Goal: Task Accomplishment & Management: Manage account settings

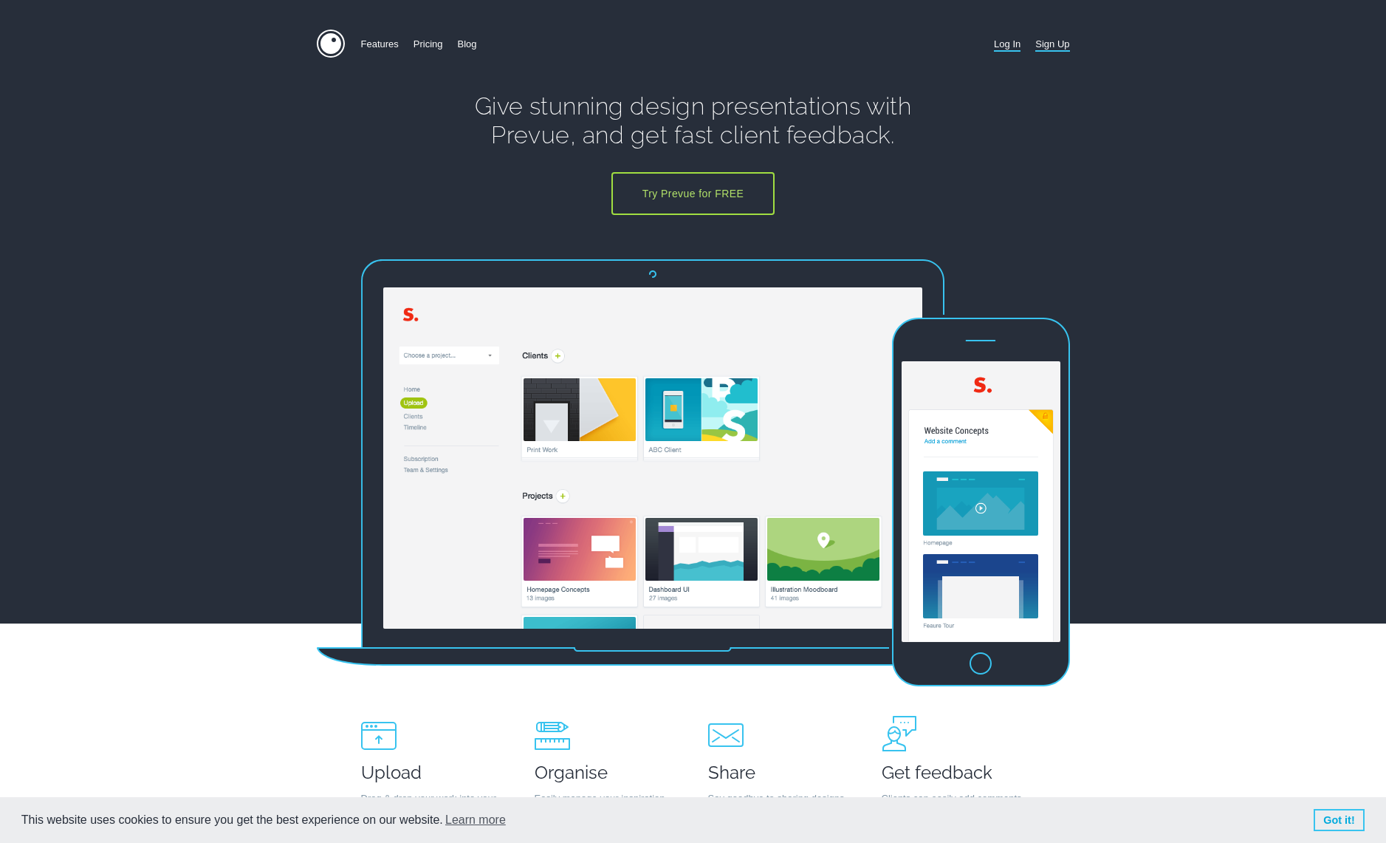
click at [1011, 39] on link "Log In" at bounding box center [1007, 44] width 27 height 29
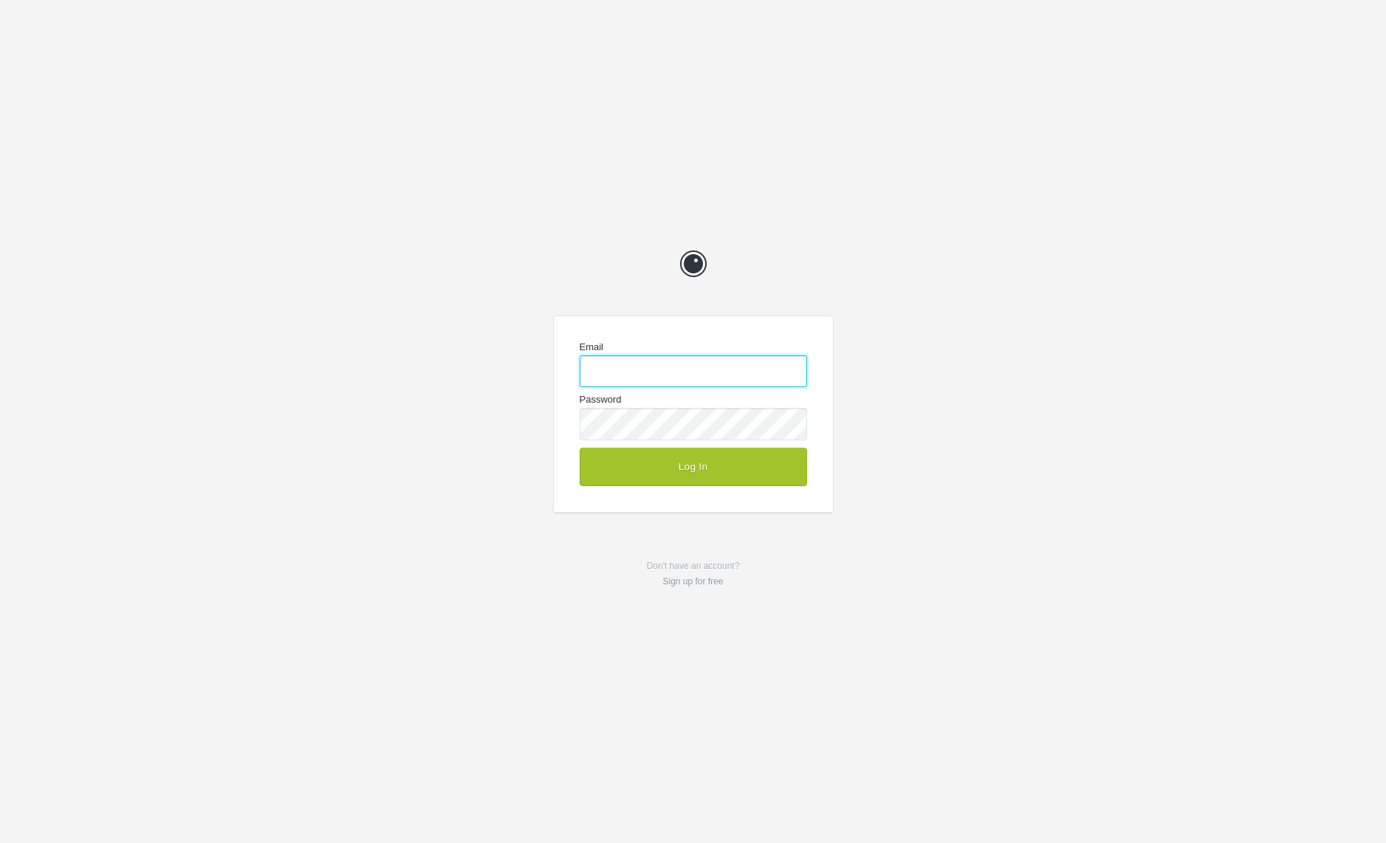
click at [634, 374] on input "Email" at bounding box center [693, 371] width 227 height 32
click at [640, 369] on input "Email" at bounding box center [693, 371] width 227 height 32
type input "chrisg@cg-design.co.uk"
click at [713, 465] on button "Log In" at bounding box center [693, 467] width 227 height 38
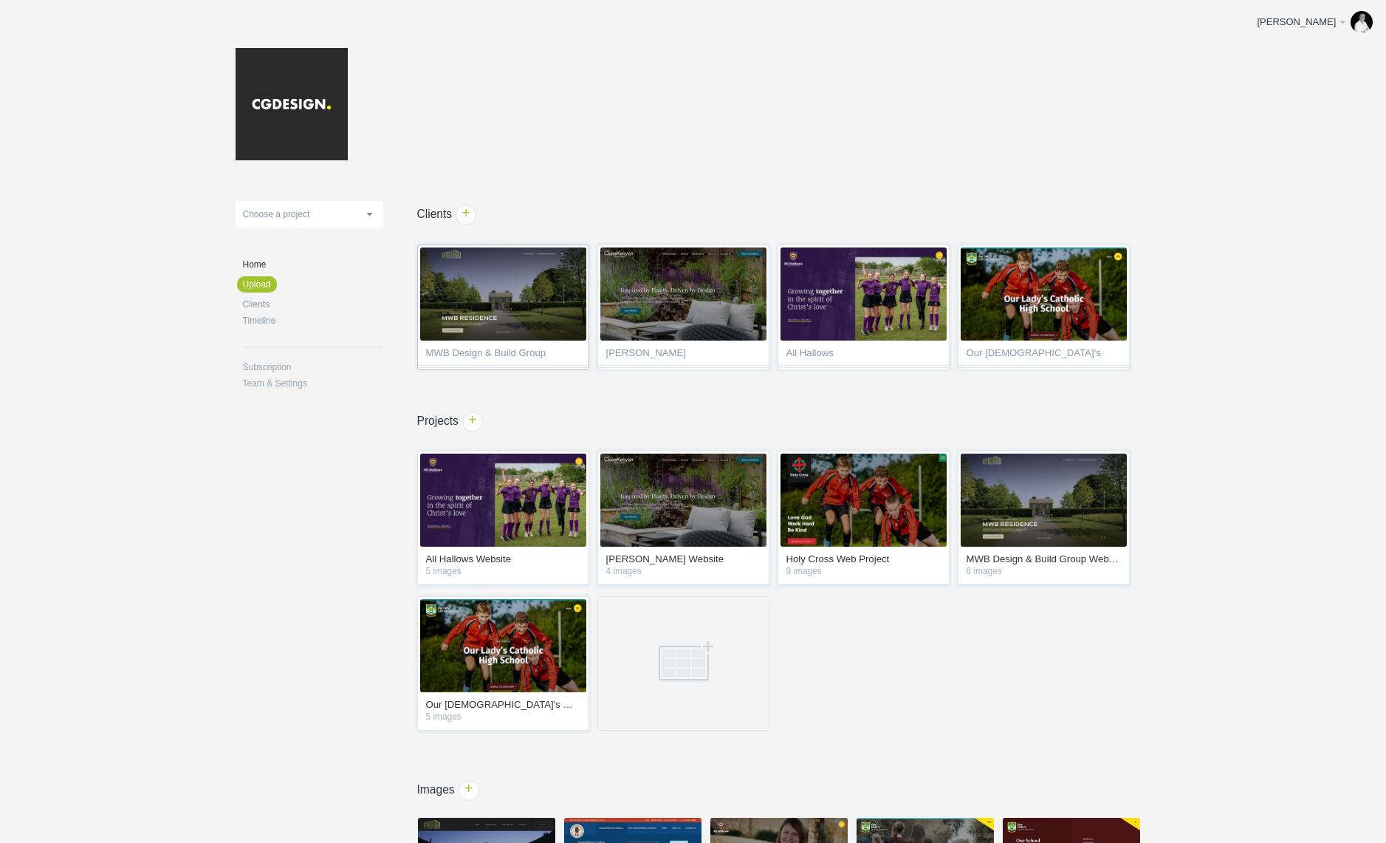
click at [521, 349] on span "MWB Design & Build Group" at bounding box center [503, 355] width 154 height 15
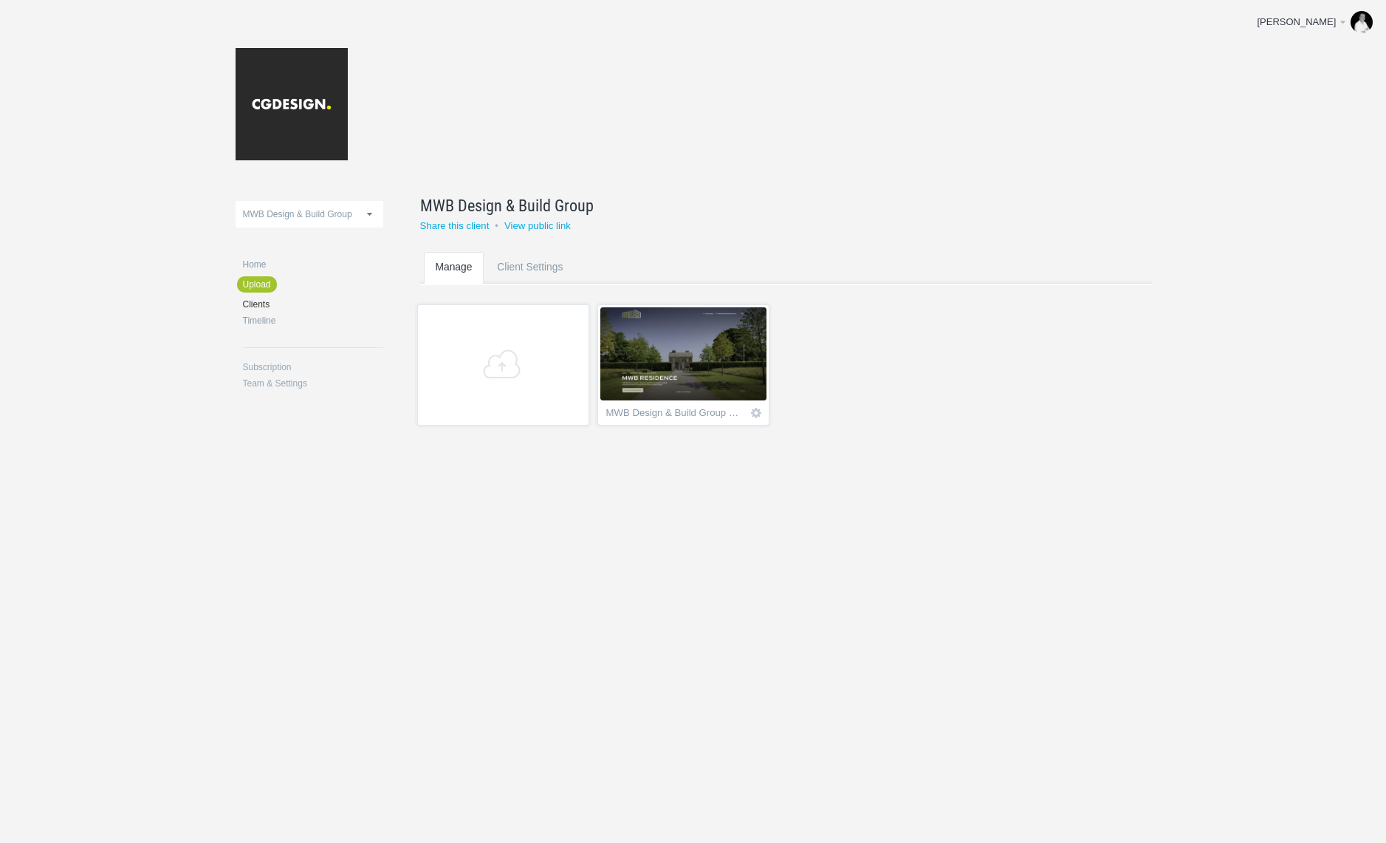
click at [682, 374] on img at bounding box center [683, 353] width 166 height 93
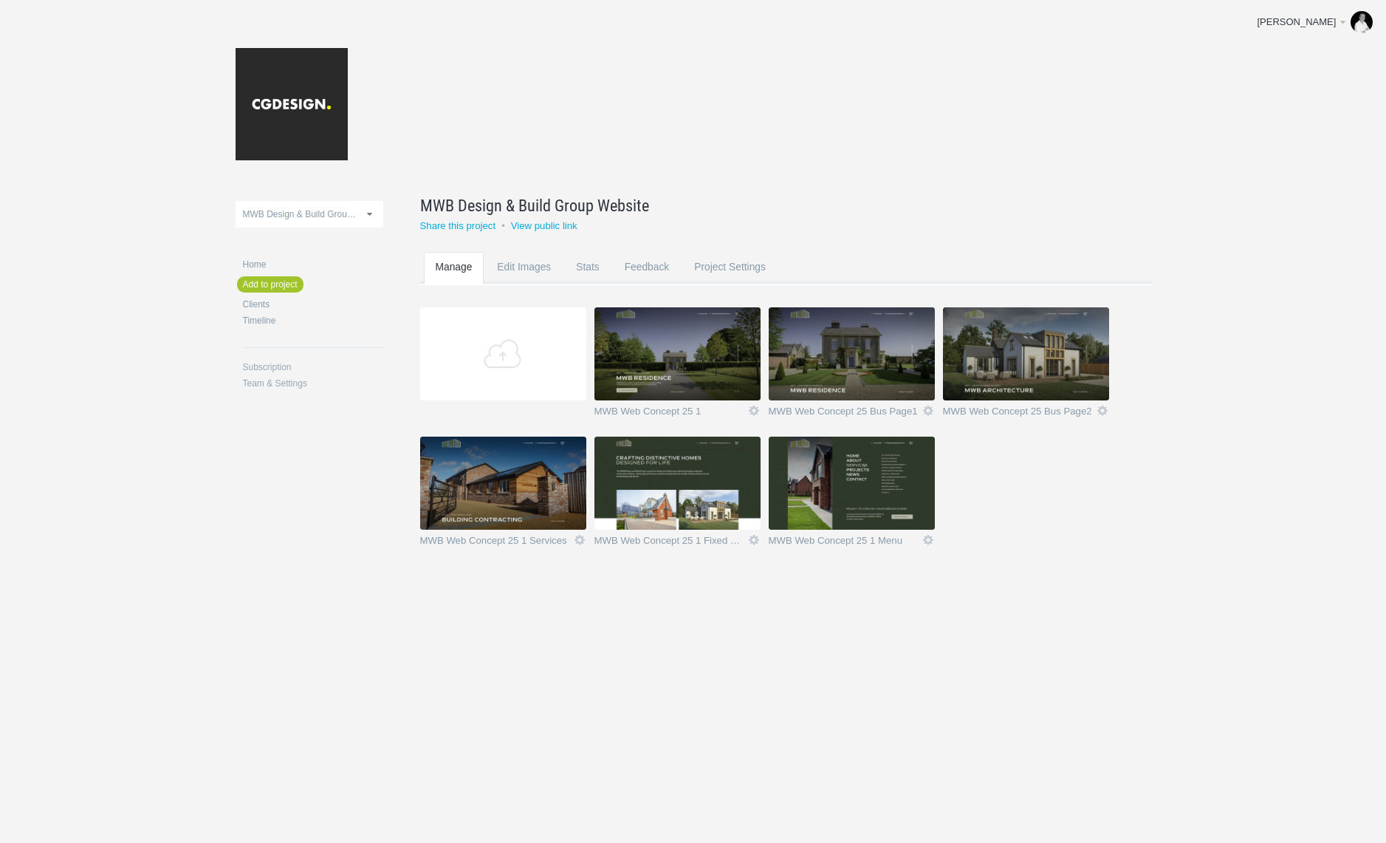
click at [684, 470] on img at bounding box center [677, 482] width 166 height 93
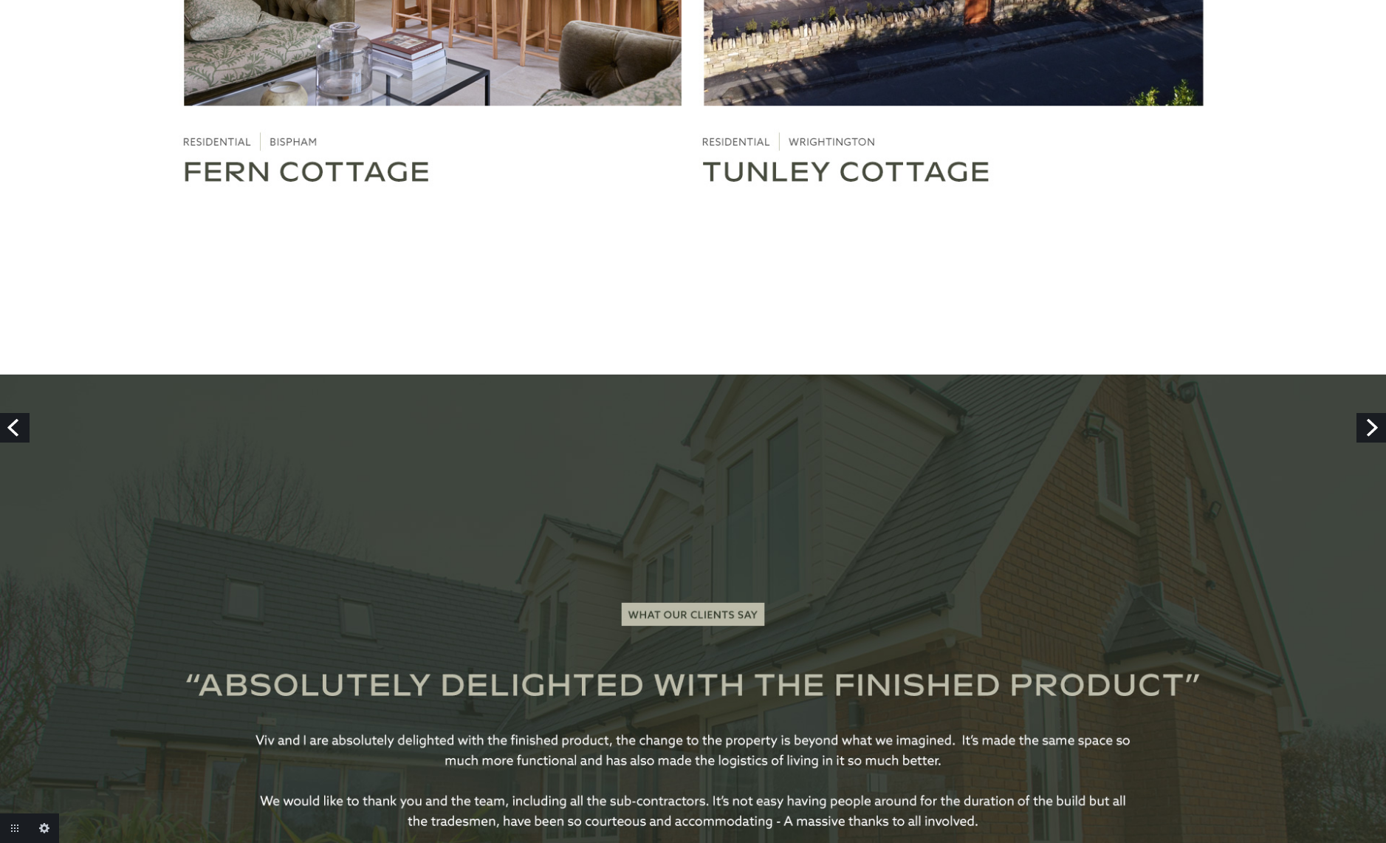
scroll to position [4238, 0]
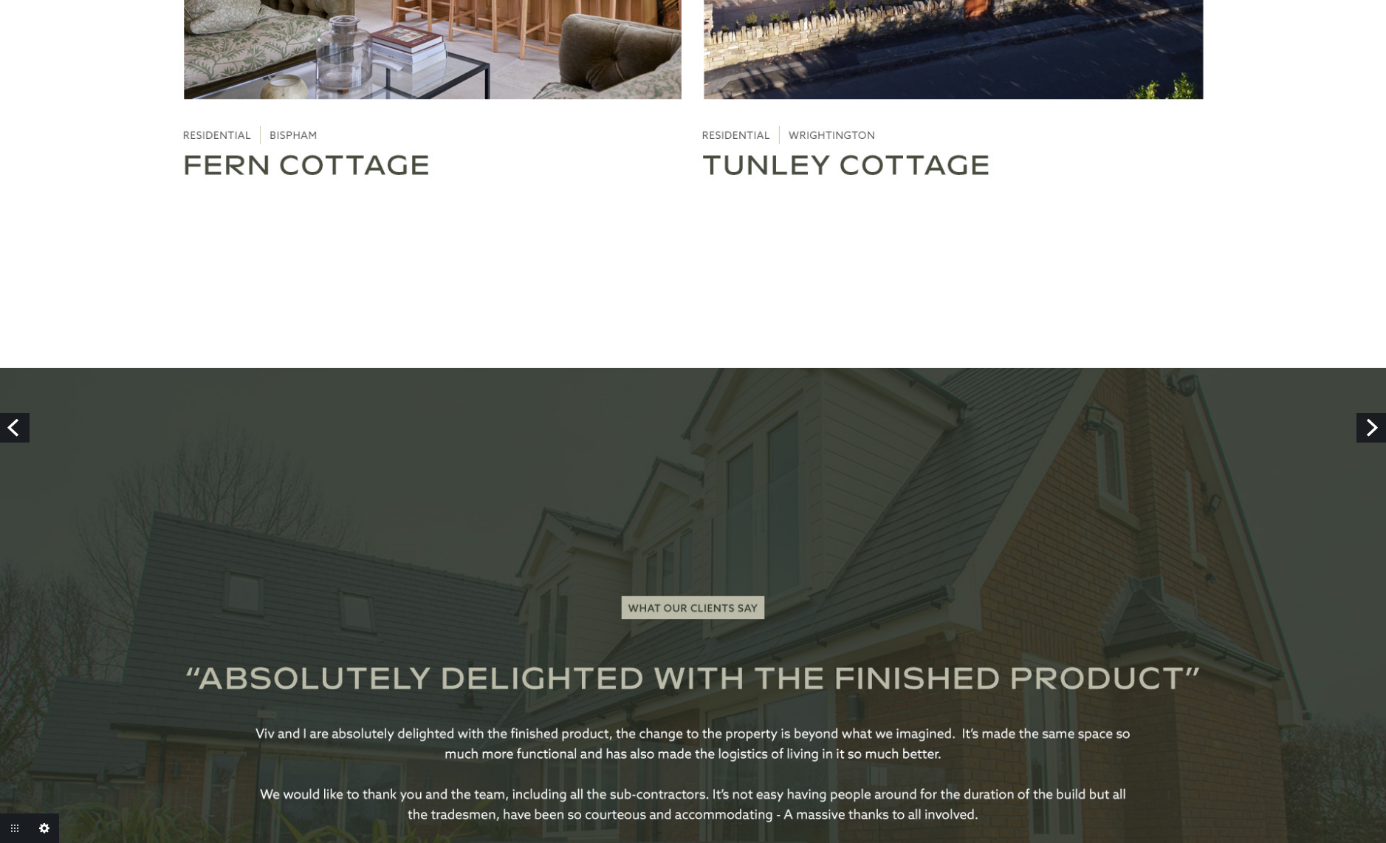
click at [45, 829] on link "Edit this image" at bounding box center [45, 828] width 30 height 30
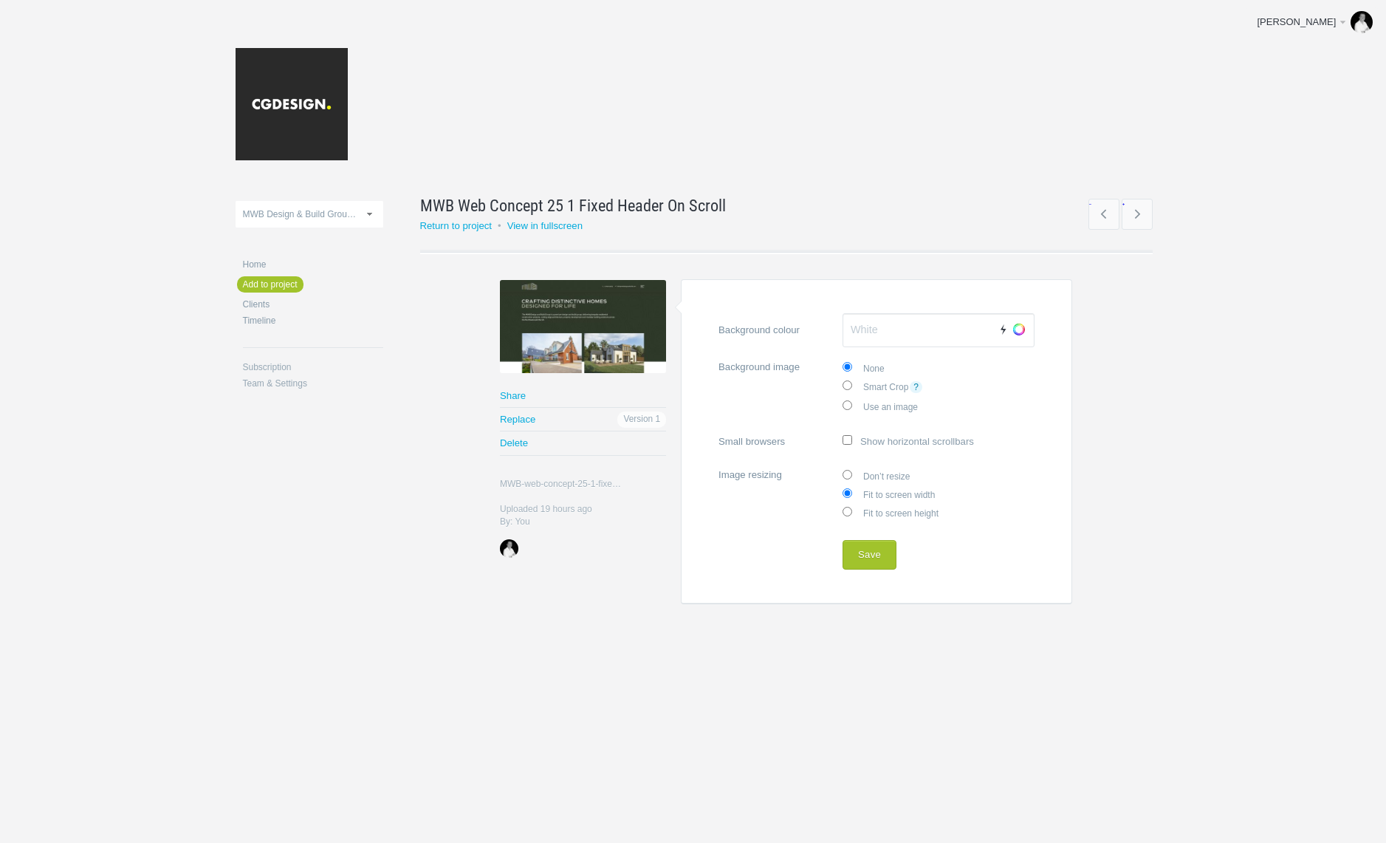
click at [917, 385] on link "?" at bounding box center [916, 387] width 13 height 12
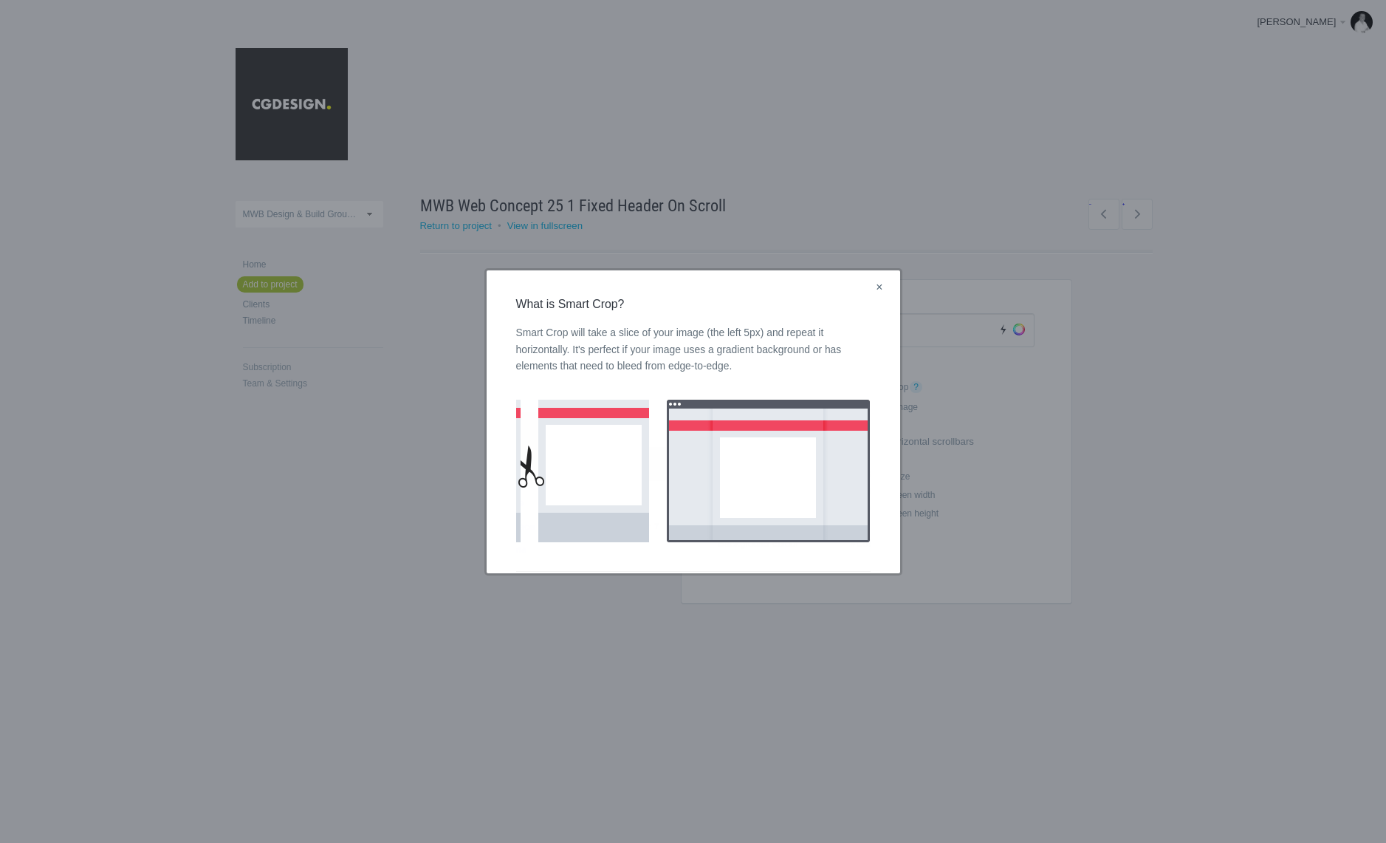
click at [881, 285] on link "×" at bounding box center [879, 287] width 18 height 19
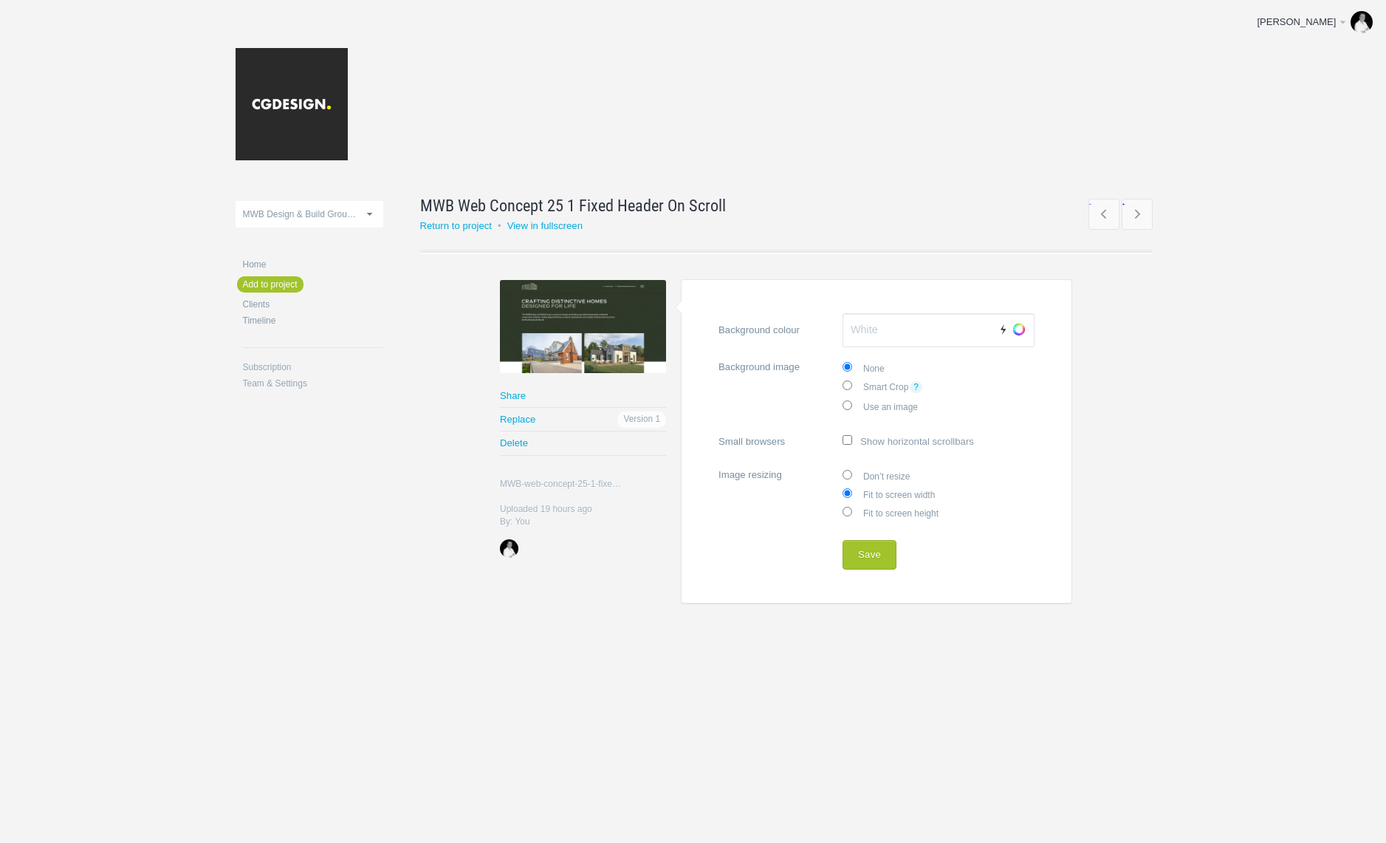
click at [901, 440] on label "Small browsers Show horizontal scrollbars" at bounding box center [877, 440] width 316 height 29
click at [852, 440] on input "Small browsers Show horizontal scrollbars" at bounding box center [848, 440] width 10 height 10
click at [901, 440] on label "Small browsers Show horizontal scrollbars" at bounding box center [877, 440] width 316 height 29
click at [852, 440] on input "Small browsers Show horizontal scrollbars" at bounding box center [848, 440] width 10 height 10
click at [901, 440] on label "Small browsers Show horizontal scrollbars" at bounding box center [877, 440] width 316 height 29
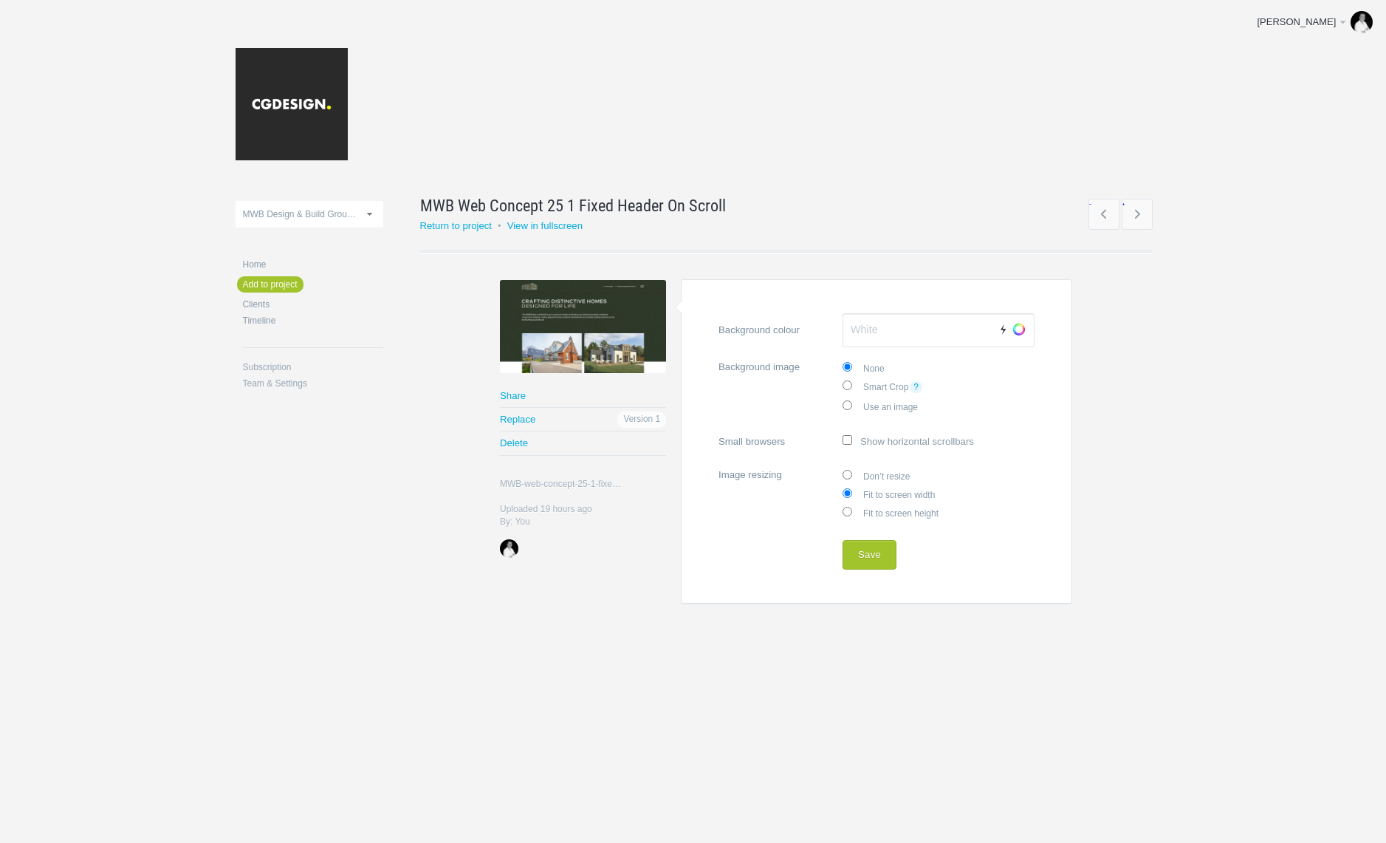
click at [852, 440] on input "Small browsers Show horizontal scrollbars" at bounding box center [848, 440] width 10 height 10
checkbox input "true"
click at [863, 552] on button "Save" at bounding box center [870, 555] width 54 height 30
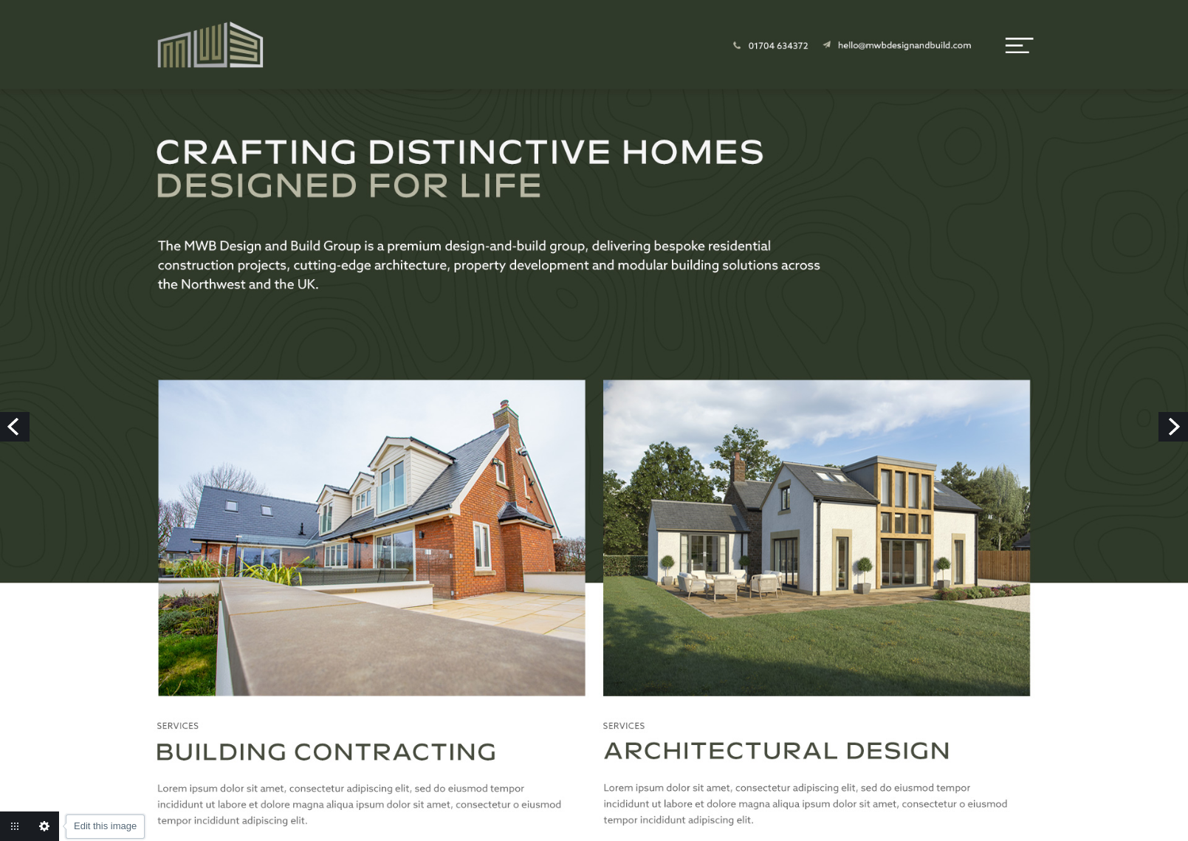
click at [41, 829] on link "Edit this image" at bounding box center [45, 827] width 30 height 30
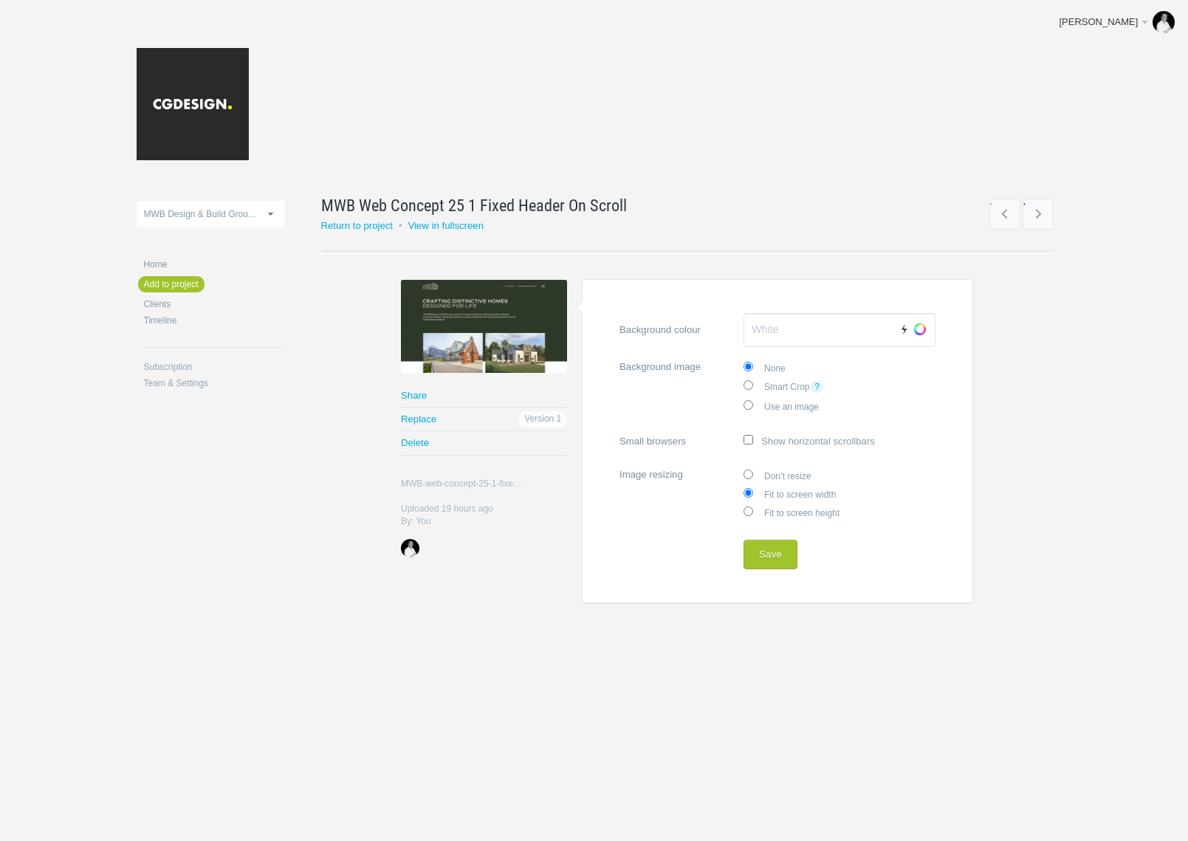
click at [794, 442] on label "Small browsers Show horizontal scrollbars" at bounding box center [778, 440] width 316 height 29
click at [753, 442] on input "Small browsers Show horizontal scrollbars" at bounding box center [749, 440] width 10 height 10
checkbox input "true"
click at [769, 556] on button "Save" at bounding box center [771, 555] width 54 height 30
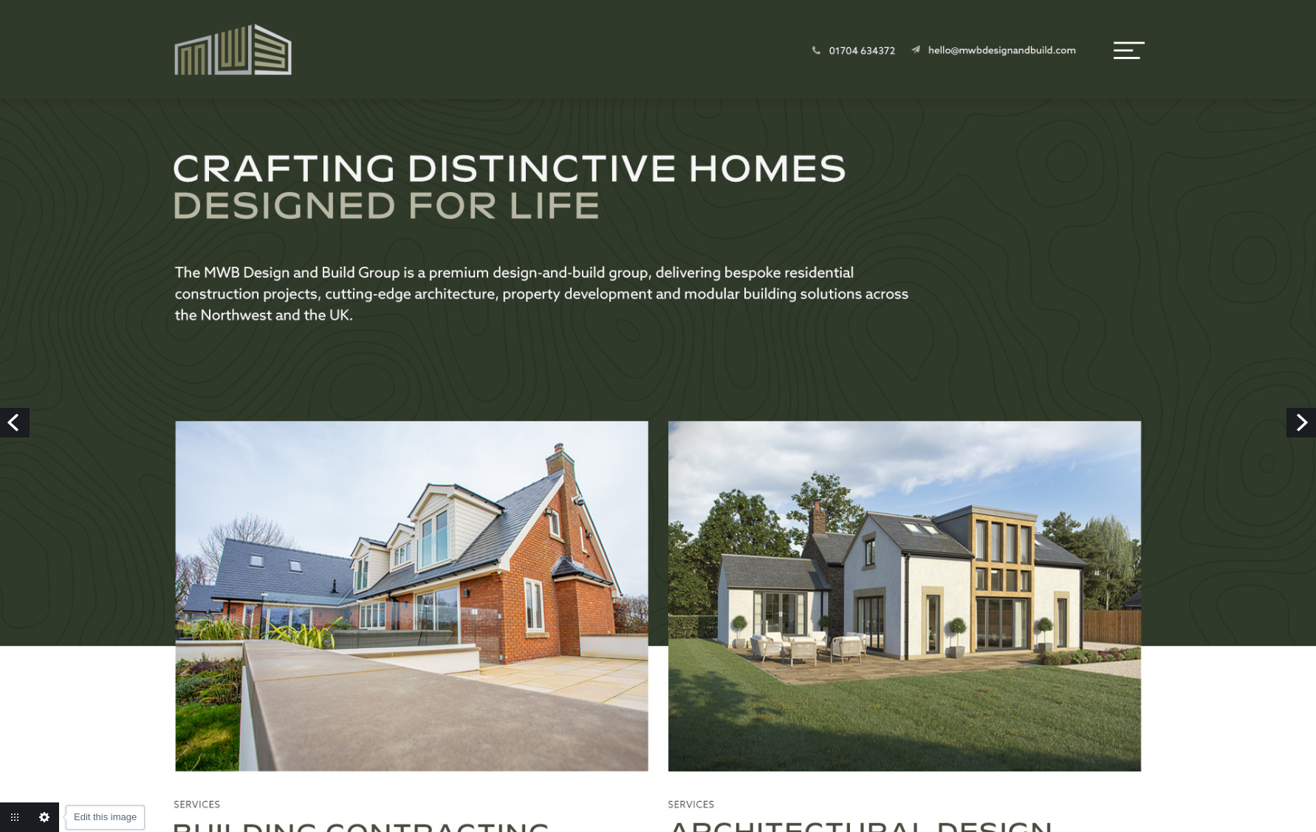
click at [42, 815] on link "Edit this image" at bounding box center [45, 817] width 30 height 30
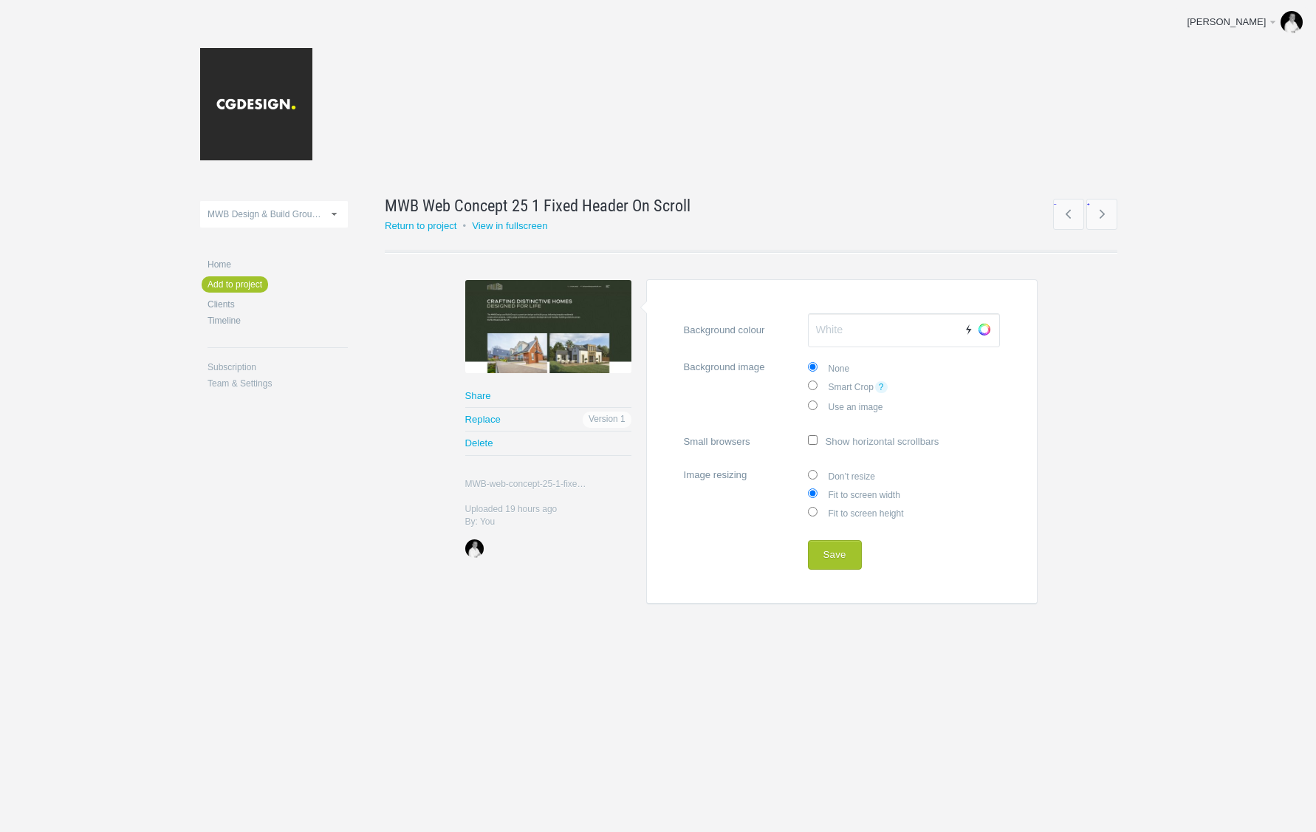
click at [812, 436] on input "Small browsers Show horizontal scrollbars" at bounding box center [813, 440] width 10 height 10
checkbox input "false"
click at [837, 553] on button "Save" at bounding box center [835, 555] width 54 height 30
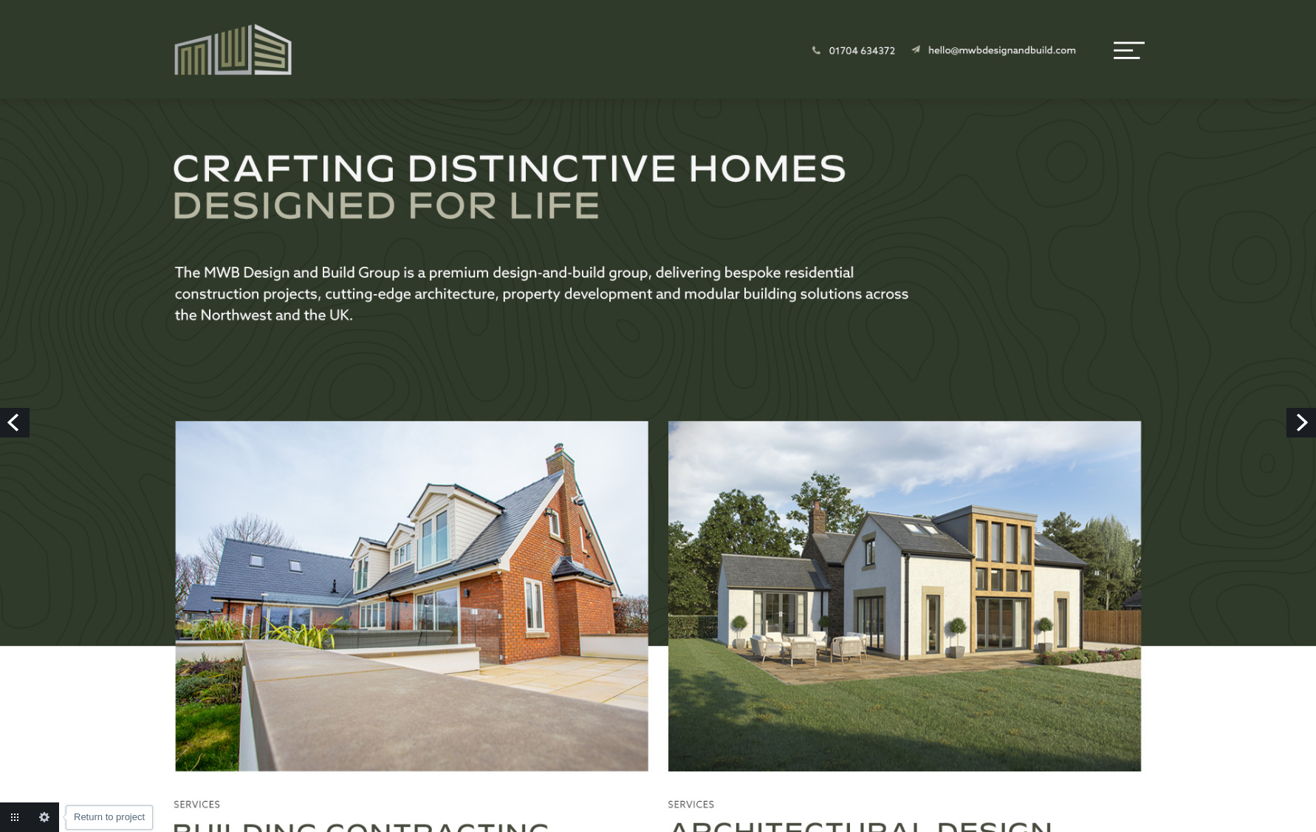
click at [16, 812] on link "Return to project" at bounding box center [15, 817] width 30 height 30
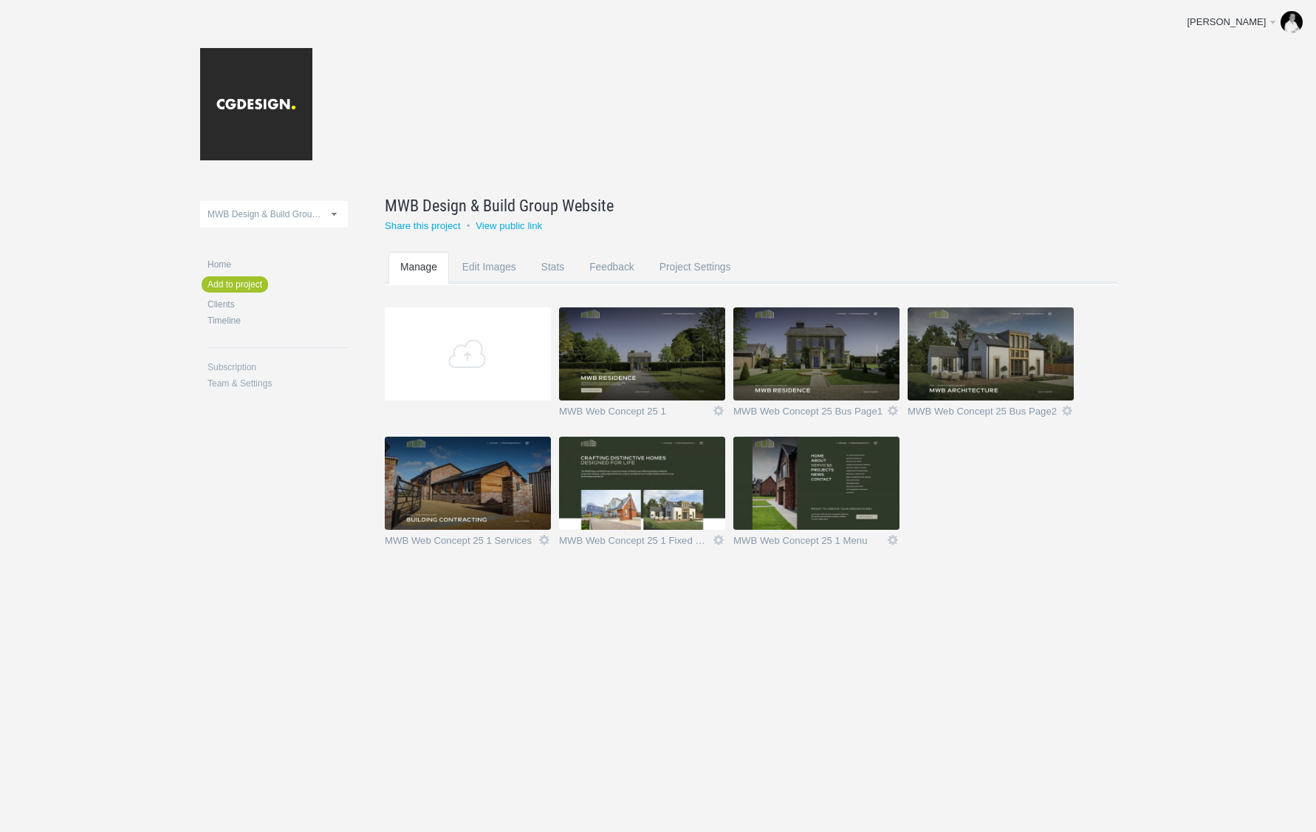
click at [740, 103] on header at bounding box center [658, 101] width 916 height 142
